Goal: Task Accomplishment & Management: Complete application form

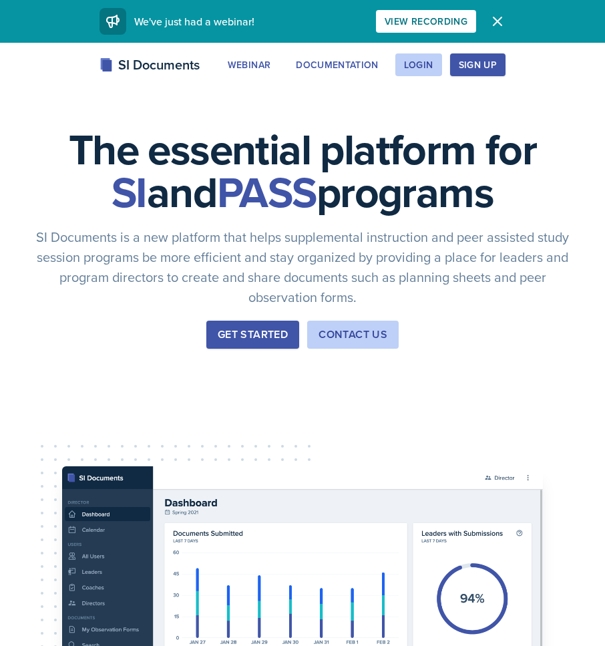
click at [262, 346] on button "Get Started" at bounding box center [252, 334] width 93 height 28
click at [423, 61] on div "Login" at bounding box center [418, 64] width 29 height 11
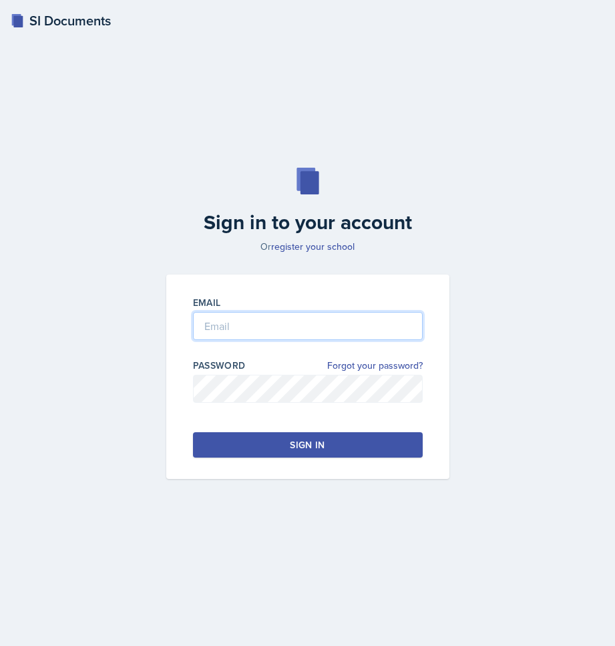
type input "[EMAIL_ADDRESS][PERSON_NAME][DOMAIN_NAME]"
click at [337, 343] on div at bounding box center [308, 346] width 230 height 13
click at [314, 435] on button "Sign in" at bounding box center [308, 444] width 230 height 25
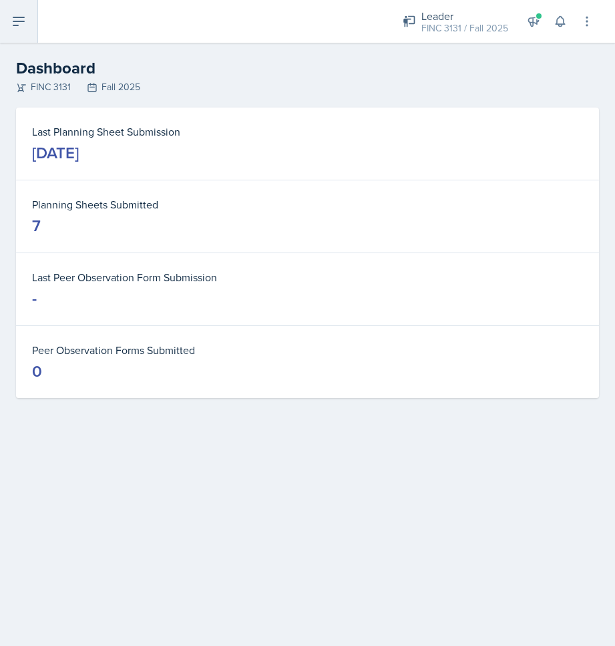
click at [29, 33] on button at bounding box center [19, 21] width 38 height 43
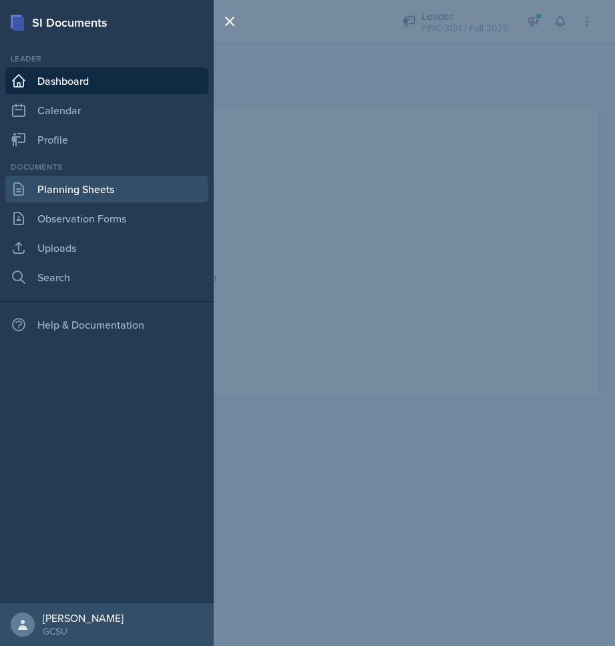
click at [66, 188] on link "Planning Sheets" at bounding box center [106, 189] width 203 height 27
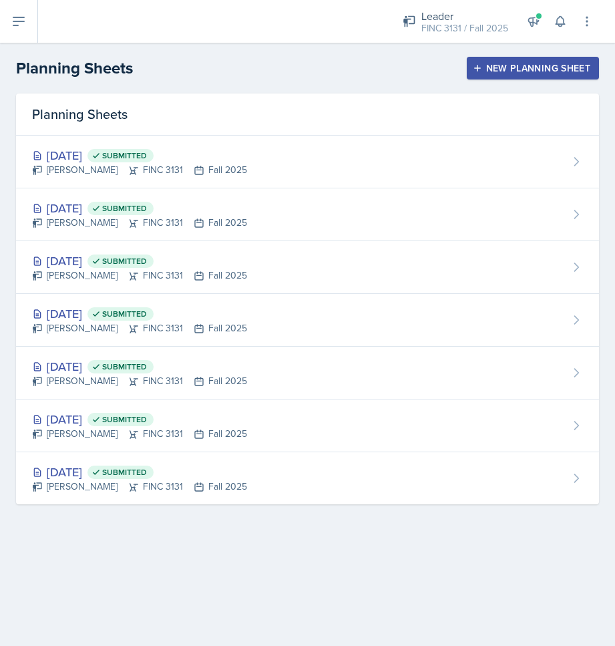
click at [509, 49] on header "Planning Sheets New Planning Sheet" at bounding box center [307, 68] width 615 height 51
click at [508, 64] on div "New Planning Sheet" at bounding box center [532, 68] width 115 height 11
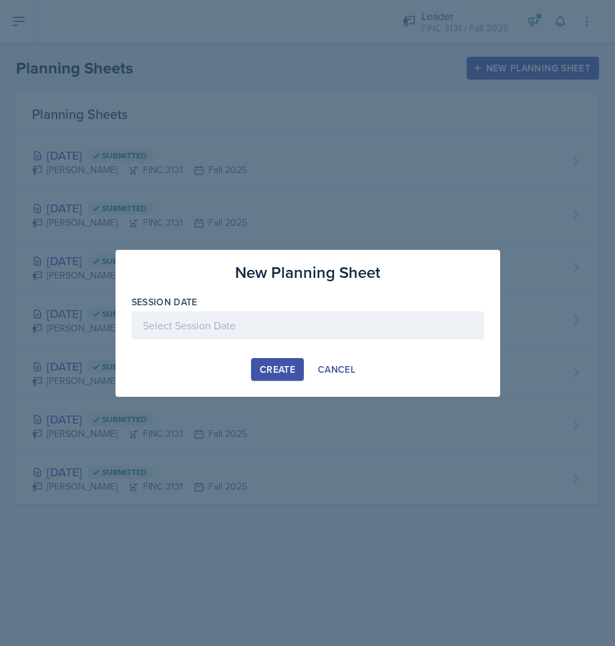
click at [265, 328] on div at bounding box center [308, 325] width 353 height 28
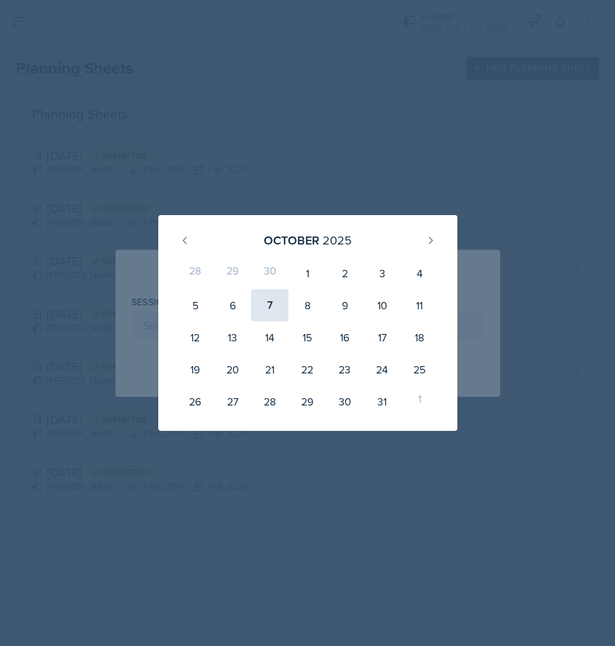
click at [272, 300] on div "7" at bounding box center [269, 305] width 37 height 32
type input "[DATE]"
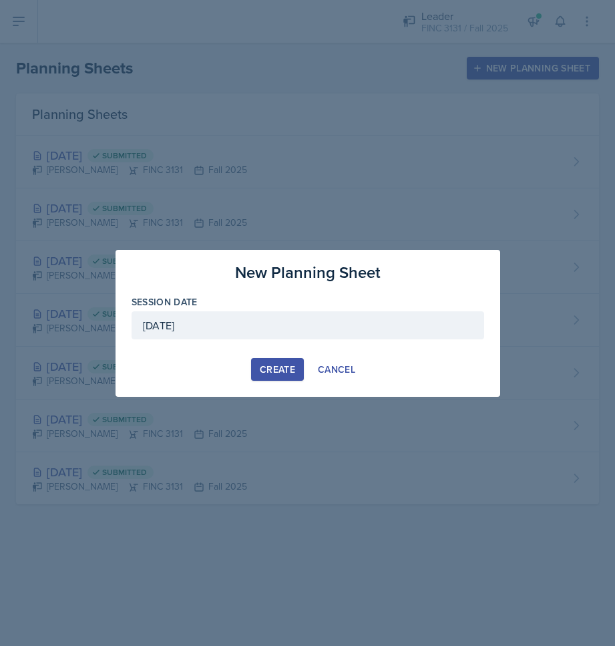
click at [274, 371] on div "Create" at bounding box center [277, 369] width 35 height 11
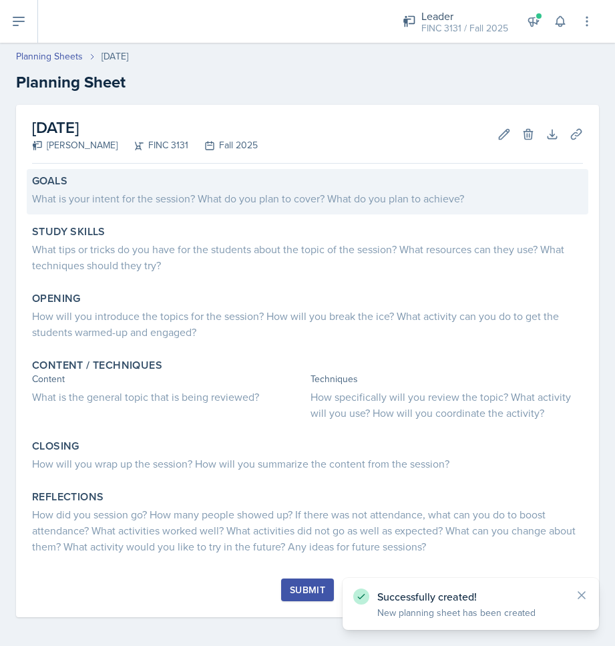
click at [83, 200] on div "What is your intent for the session? What do you plan to cover? What do you pla…" at bounding box center [307, 198] width 551 height 16
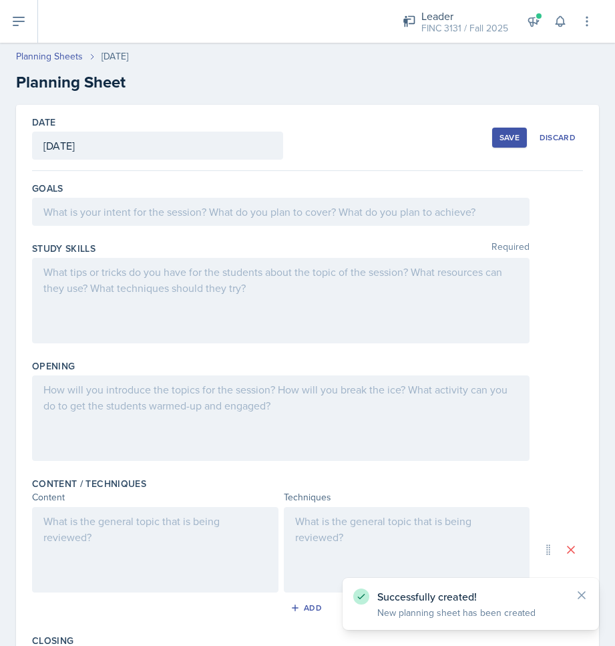
click at [110, 200] on div at bounding box center [280, 212] width 497 height 28
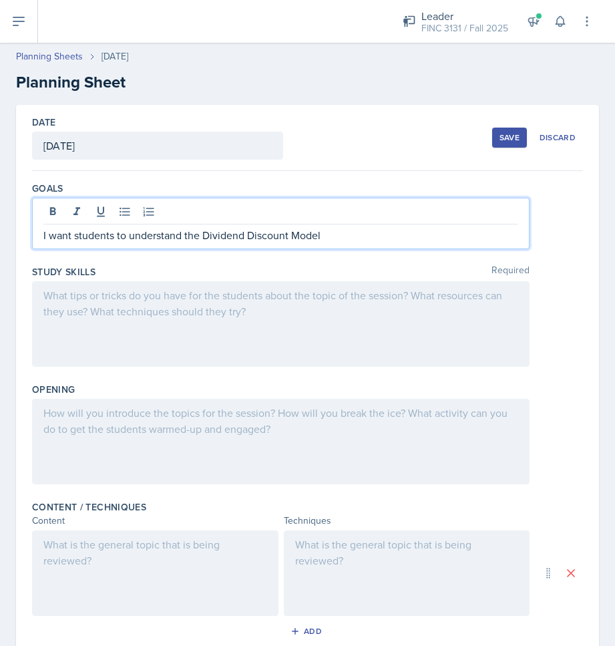
click at [124, 272] on div "Study Skills Required" at bounding box center [307, 271] width 551 height 13
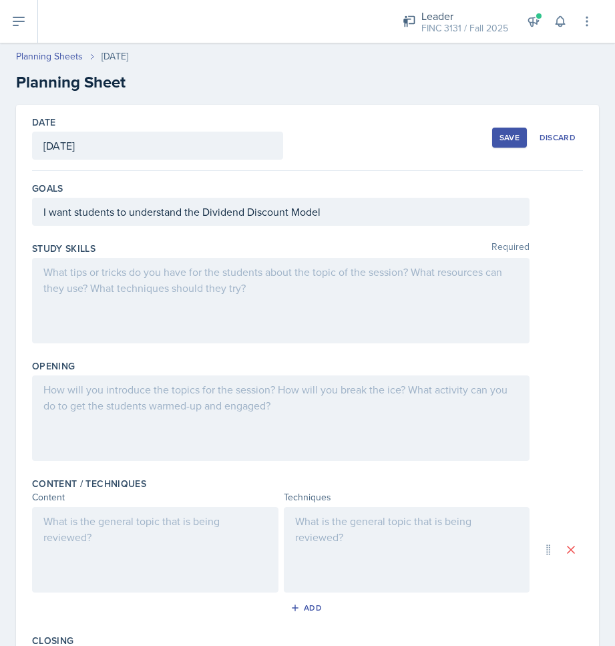
click at [123, 292] on div at bounding box center [280, 300] width 497 height 85
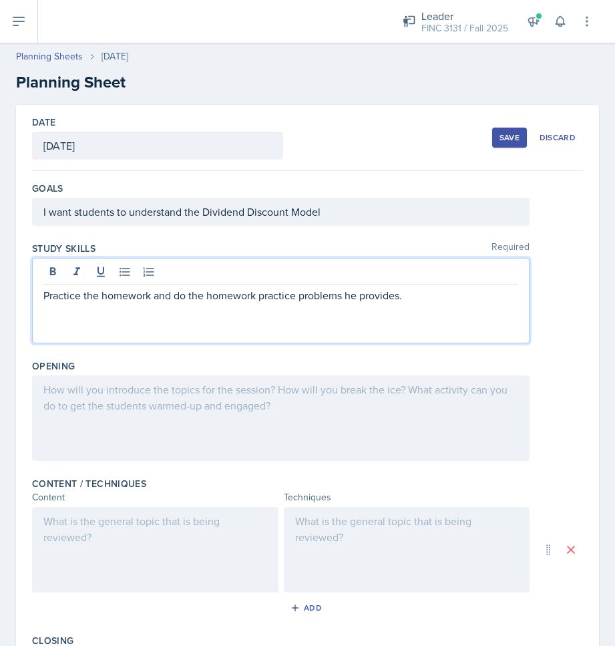
click at [175, 405] on div at bounding box center [280, 417] width 497 height 85
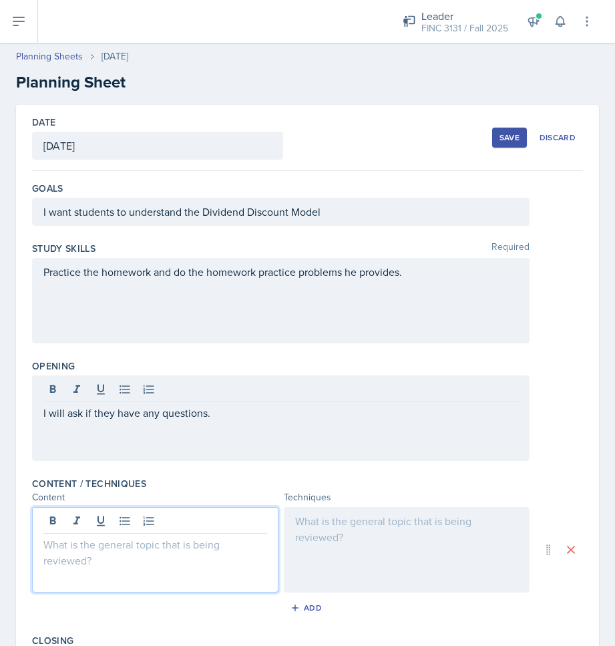
click at [170, 513] on div at bounding box center [155, 549] width 246 height 85
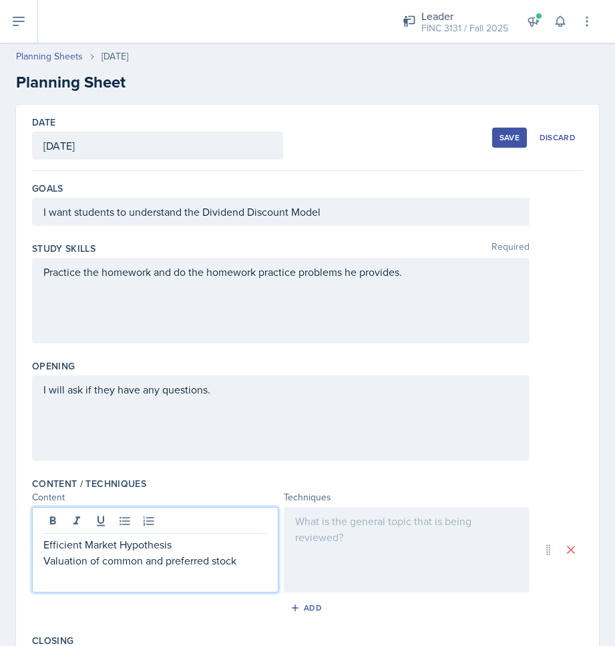
click at [301, 521] on div at bounding box center [407, 549] width 246 height 85
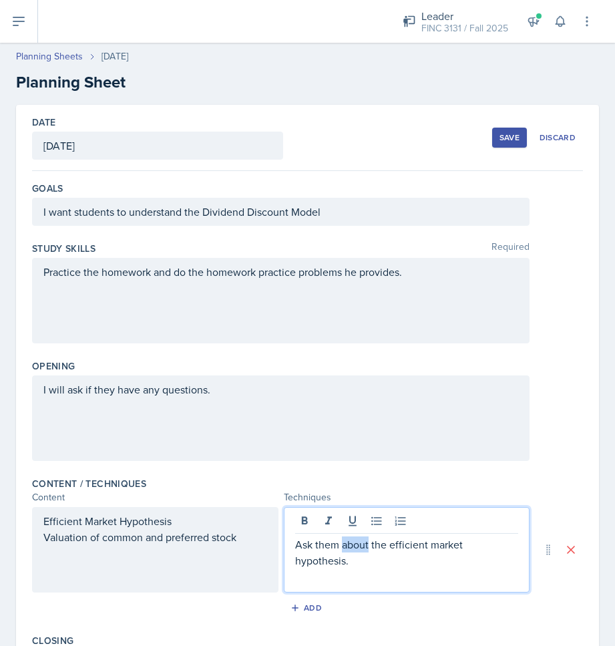
drag, startPoint x: 362, startPoint y: 549, endPoint x: 338, endPoint y: 545, distance: 24.3
click at [338, 545] on p "Ask them about the efficient market hypothesis." at bounding box center [407, 552] width 224 height 32
click at [413, 563] on p "Ask them to work together to explain the efficient market hypothesis." at bounding box center [407, 552] width 224 height 32
click at [447, 566] on p "Ask them to work together to explain the efficient market hypothesis to me." at bounding box center [407, 552] width 224 height 32
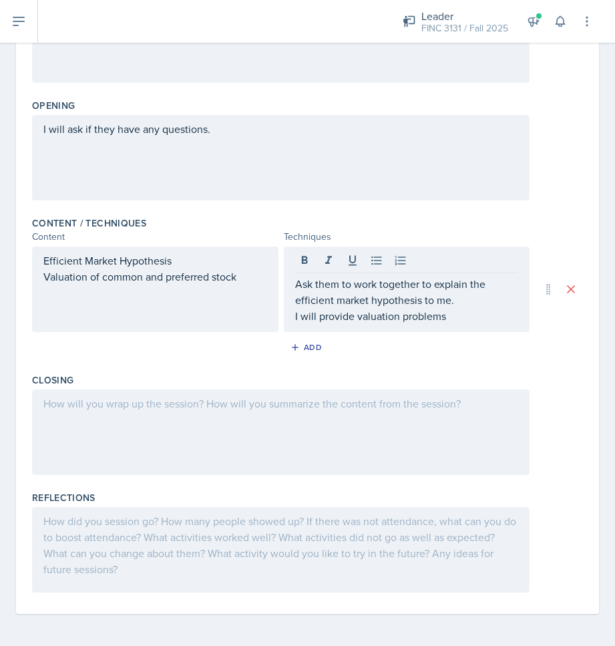
click at [42, 435] on div at bounding box center [280, 431] width 497 height 85
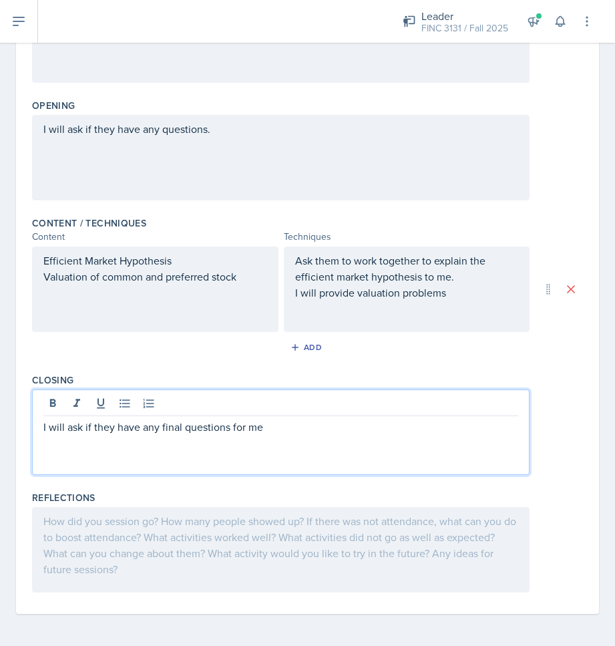
click at [526, 418] on div "I will ask if they have any final questions for me" at bounding box center [307, 431] width 551 height 85
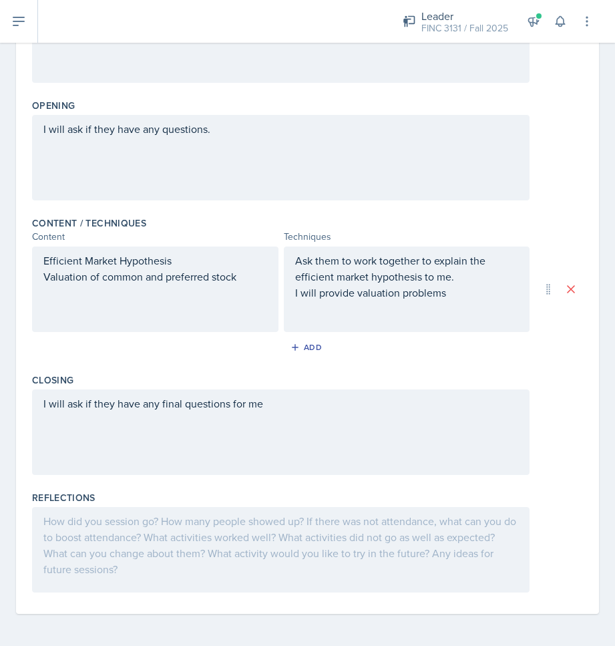
scroll to position [0, 0]
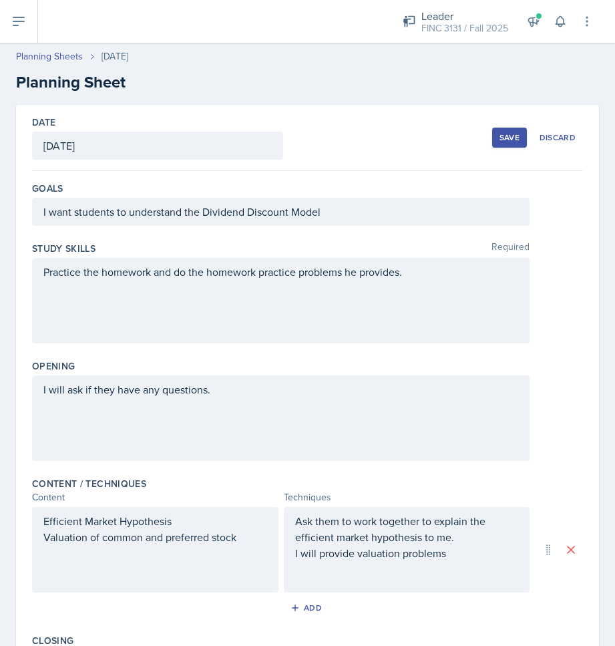
click at [499, 131] on button "Save" at bounding box center [509, 138] width 35 height 20
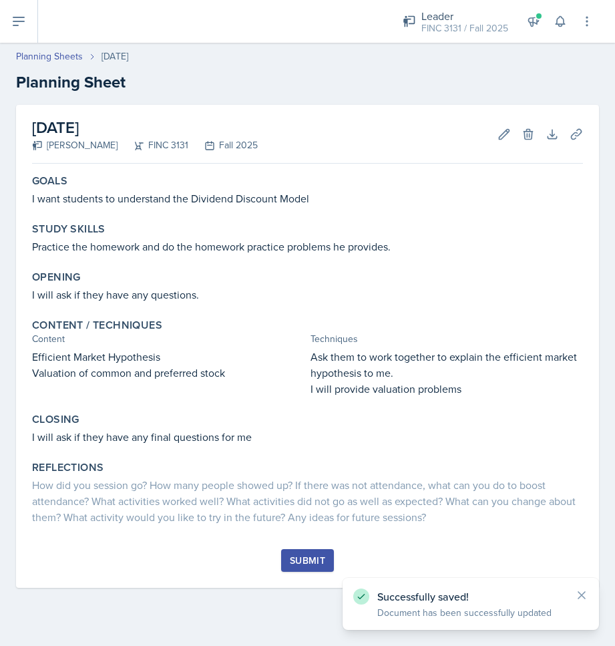
click at [290, 568] on button "Submit" at bounding box center [307, 560] width 53 height 23
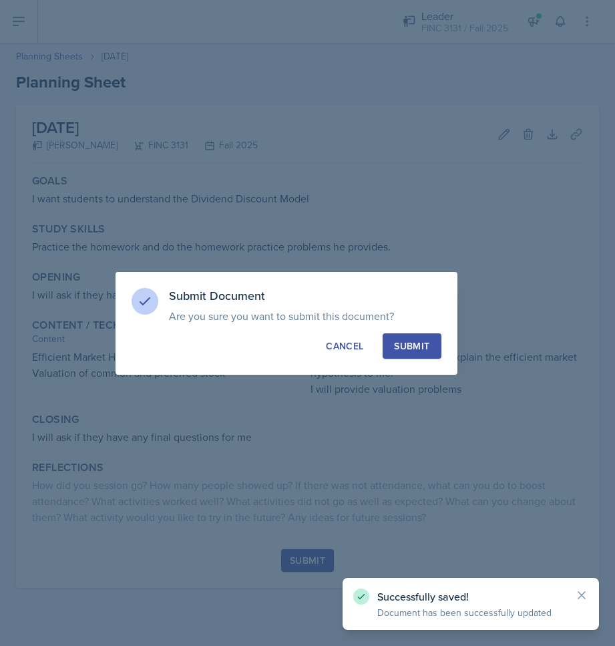
click at [419, 348] on div "Submit" at bounding box center [411, 345] width 35 height 13
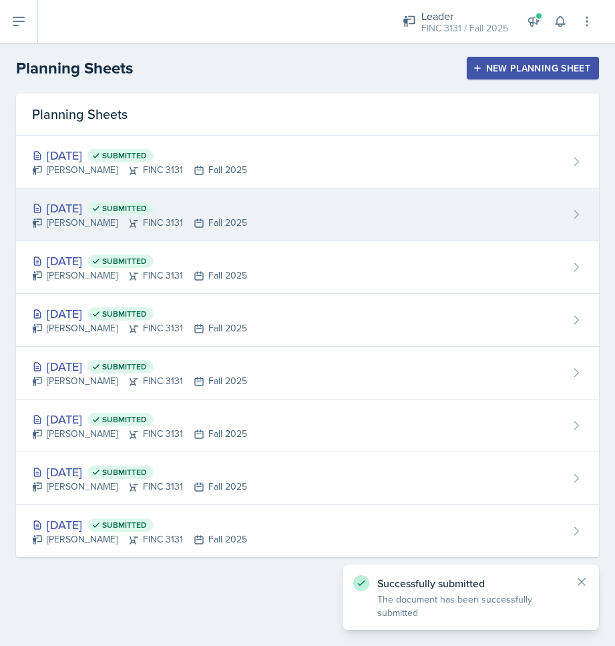
click at [107, 214] on div "[DATE] Submitted" at bounding box center [139, 208] width 215 height 18
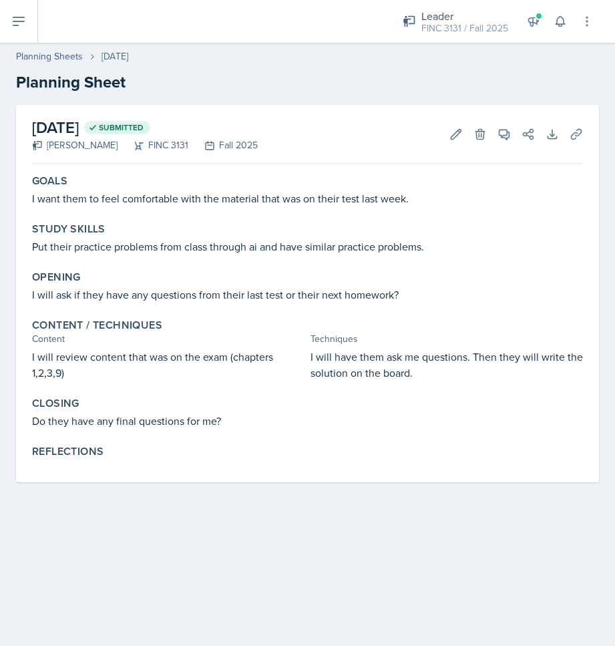
click at [440, 125] on div "[DATE] Submitted [PERSON_NAME] FINC 3131 Fall 2025 Edit Delete View Comments Co…" at bounding box center [307, 134] width 551 height 59
click at [448, 139] on button "Edit" at bounding box center [456, 134] width 24 height 24
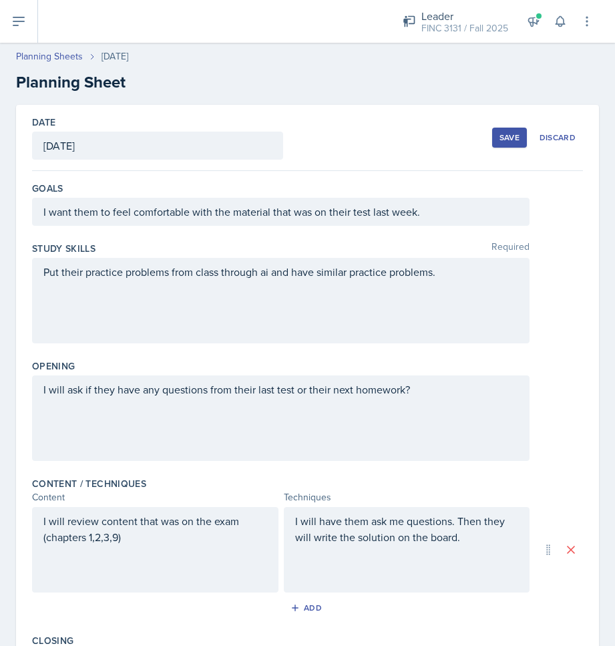
scroll to position [260, 0]
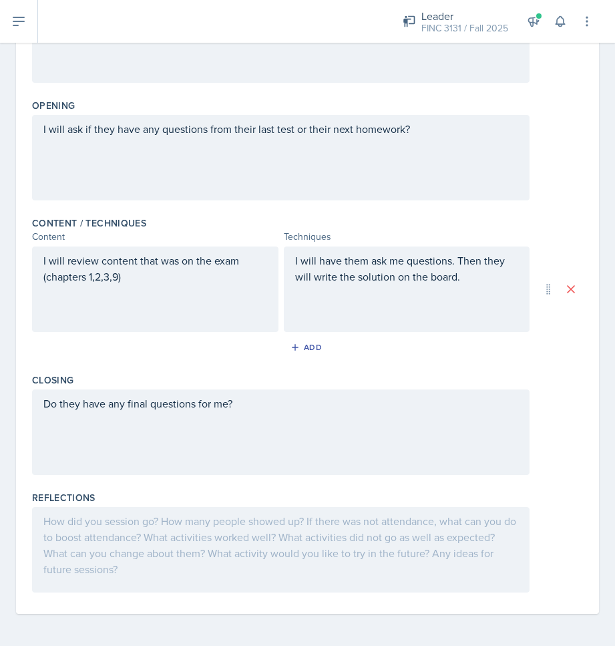
click at [197, 518] on div at bounding box center [280, 549] width 497 height 85
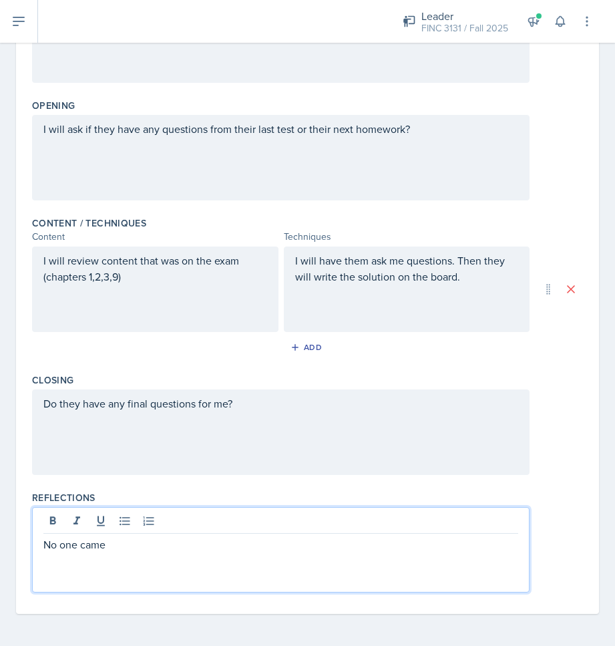
scroll to position [0, 0]
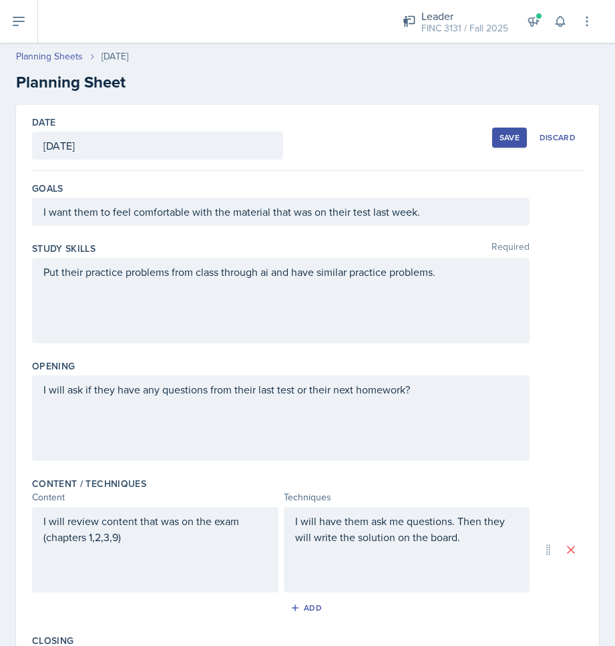
click at [499, 137] on div "Save" at bounding box center [509, 137] width 20 height 11
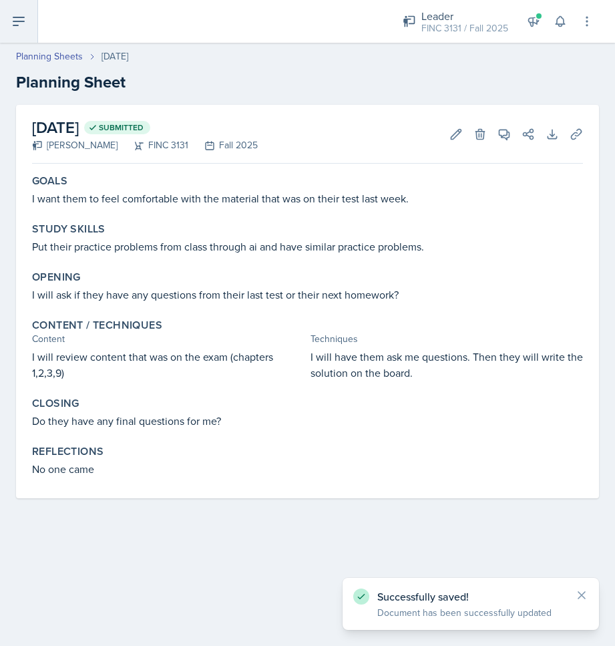
click at [29, 31] on button at bounding box center [19, 21] width 38 height 43
